Goal: Navigation & Orientation: Find specific page/section

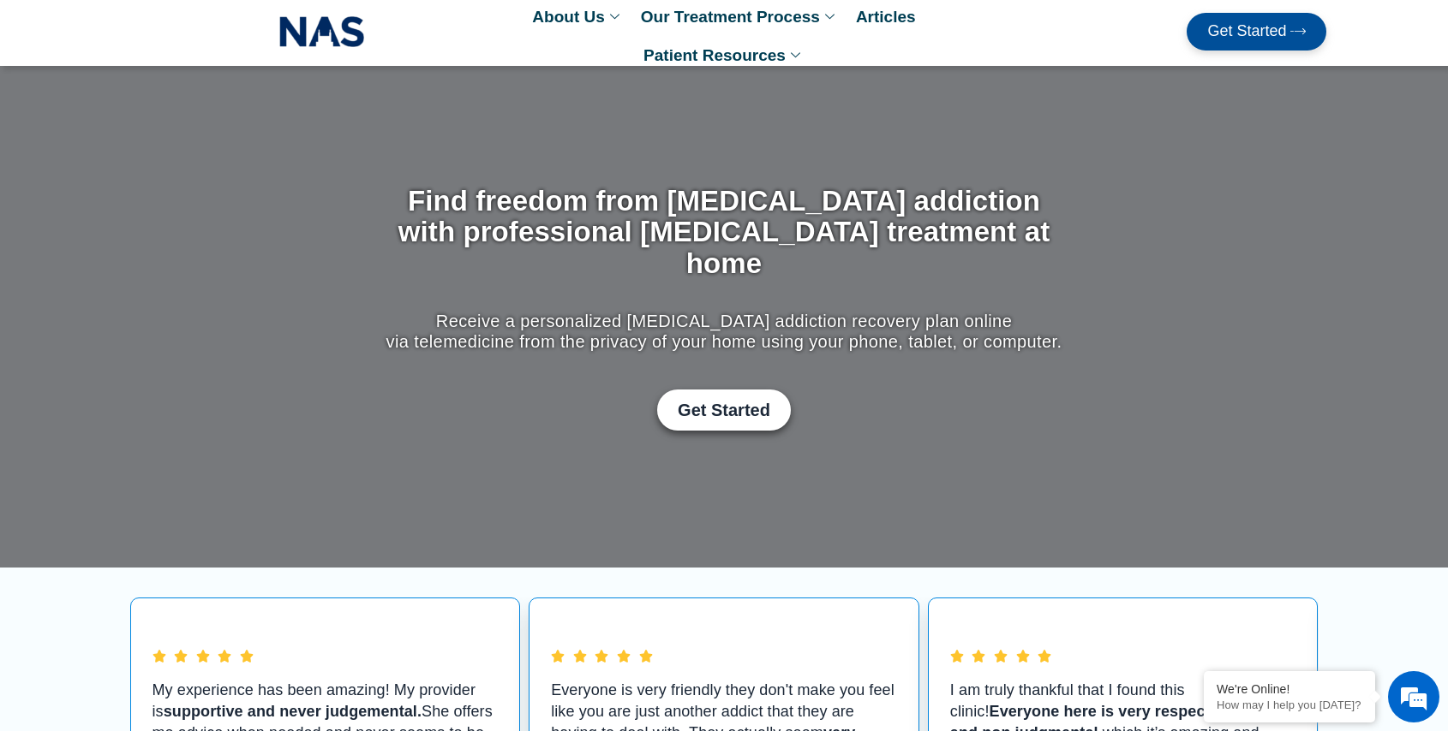
scroll to position [14, 0]
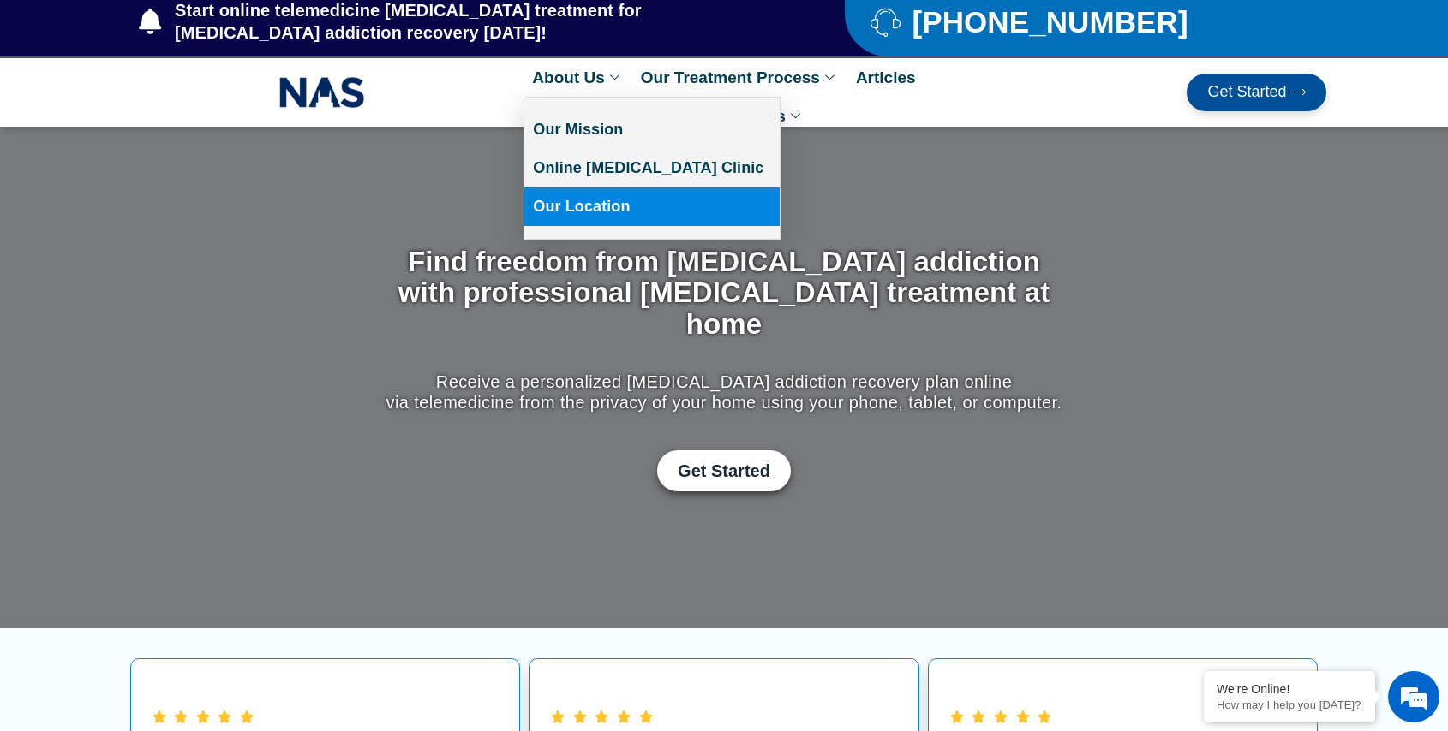
click at [569, 206] on link "Our Location" at bounding box center [651, 207] width 255 height 39
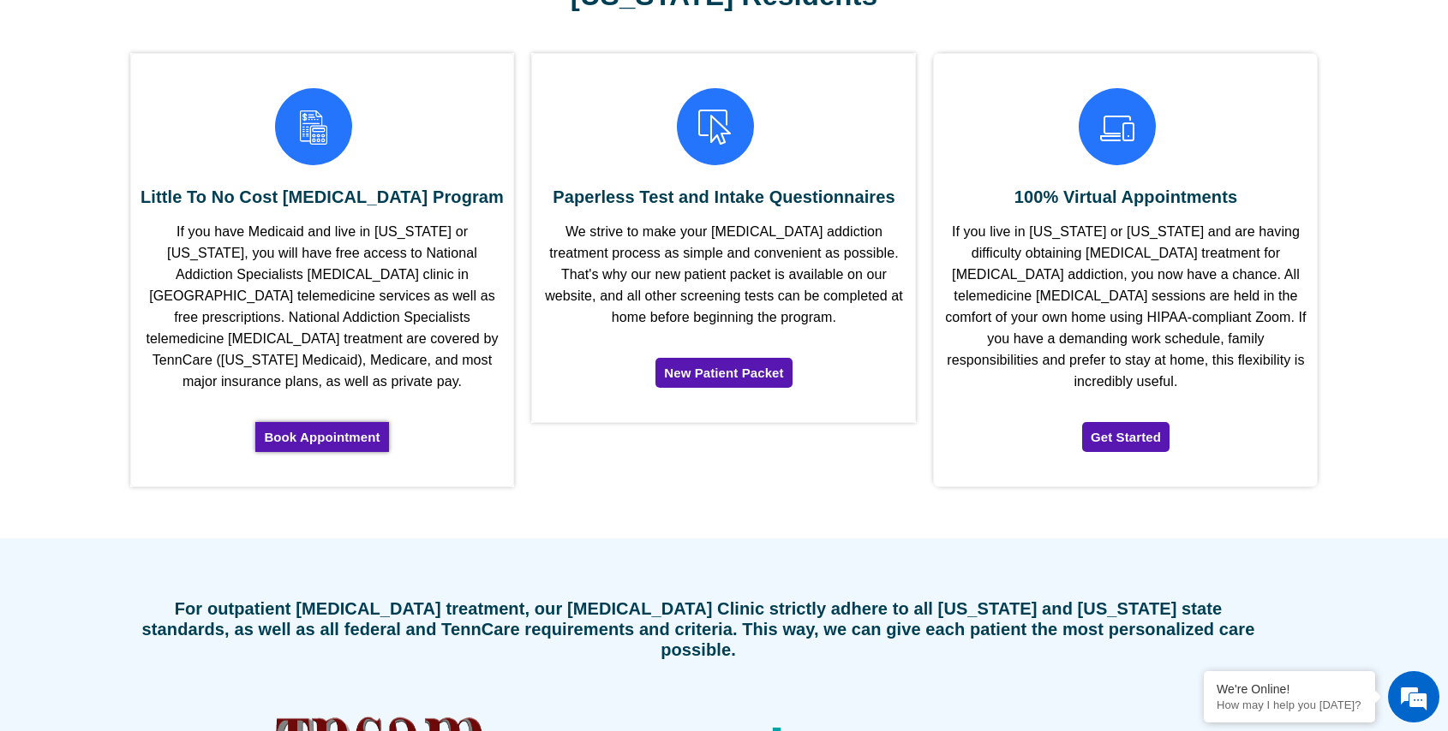
scroll to position [5229, 0]
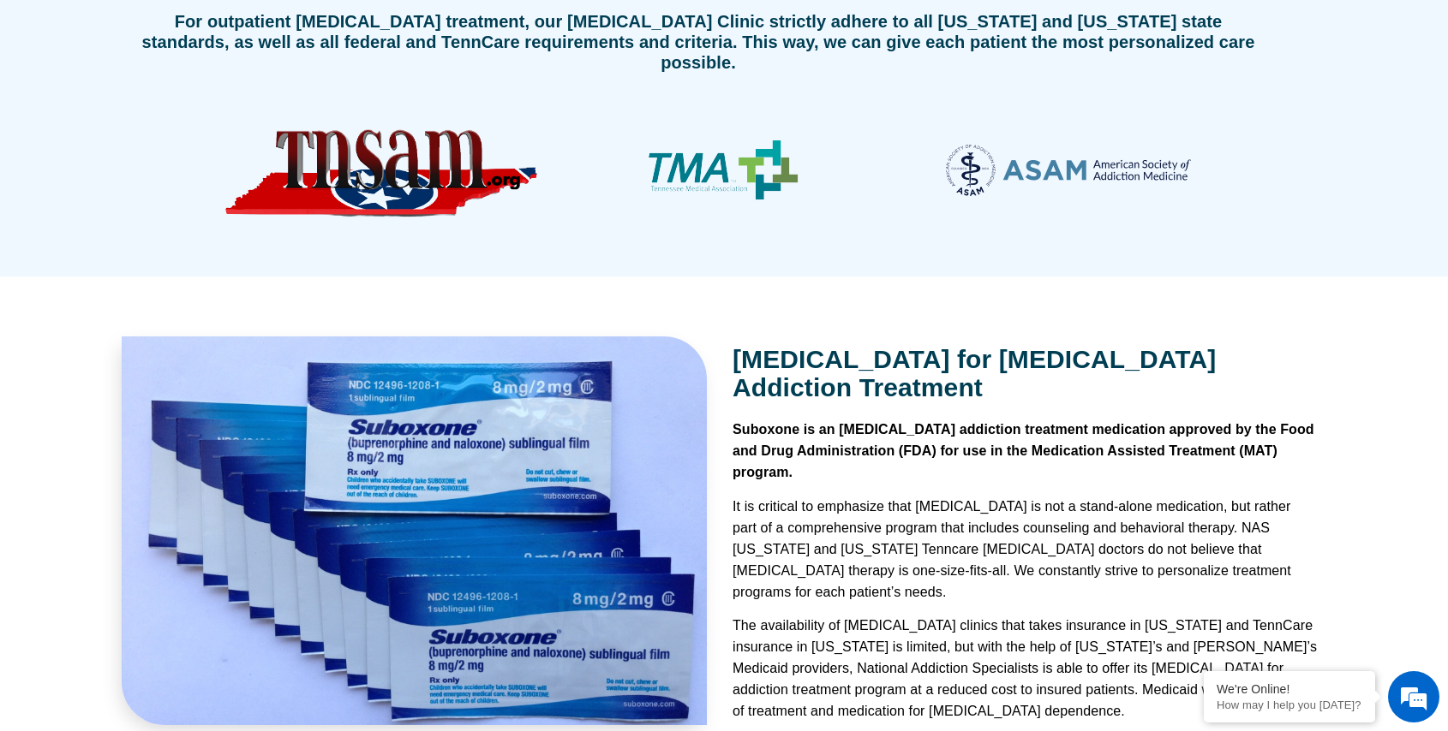
click at [801, 615] on p "The availability of [MEDICAL_DATA] clinics that takes insurance in [US_STATE] a…" at bounding box center [1025, 668] width 586 height 107
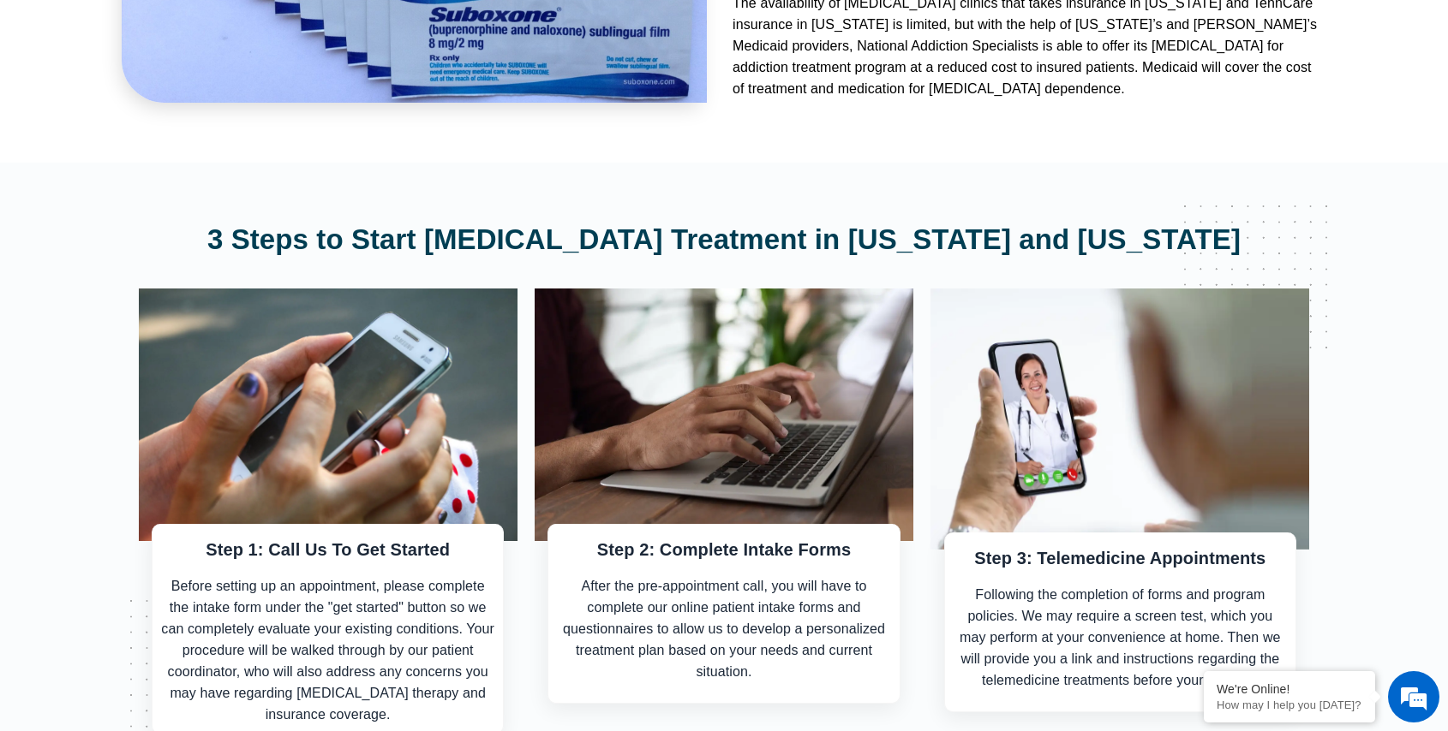
scroll to position [5720, 0]
